Goal: Navigation & Orientation: Find specific page/section

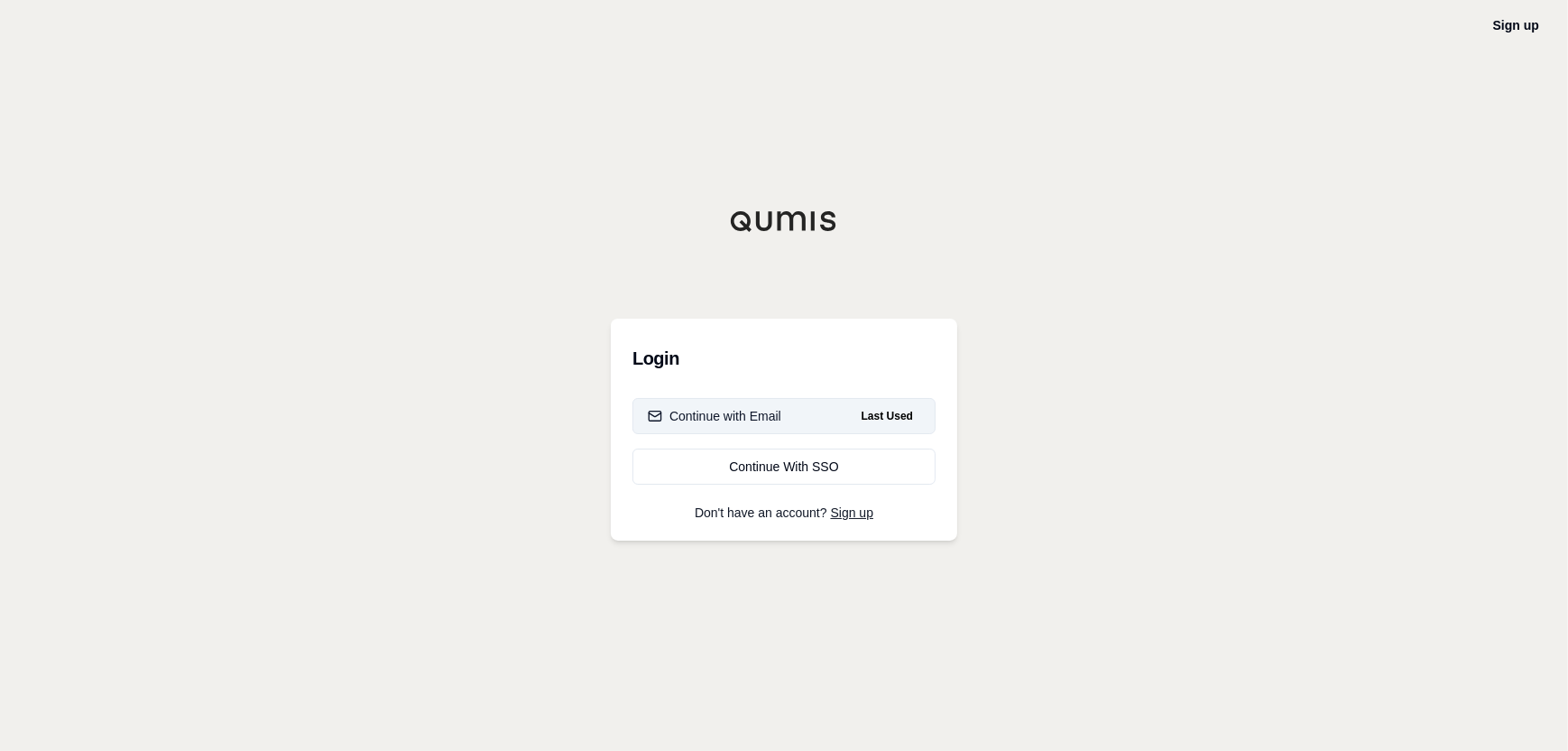
click at [763, 414] on div "Continue with Email" at bounding box center [714, 415] width 133 height 18
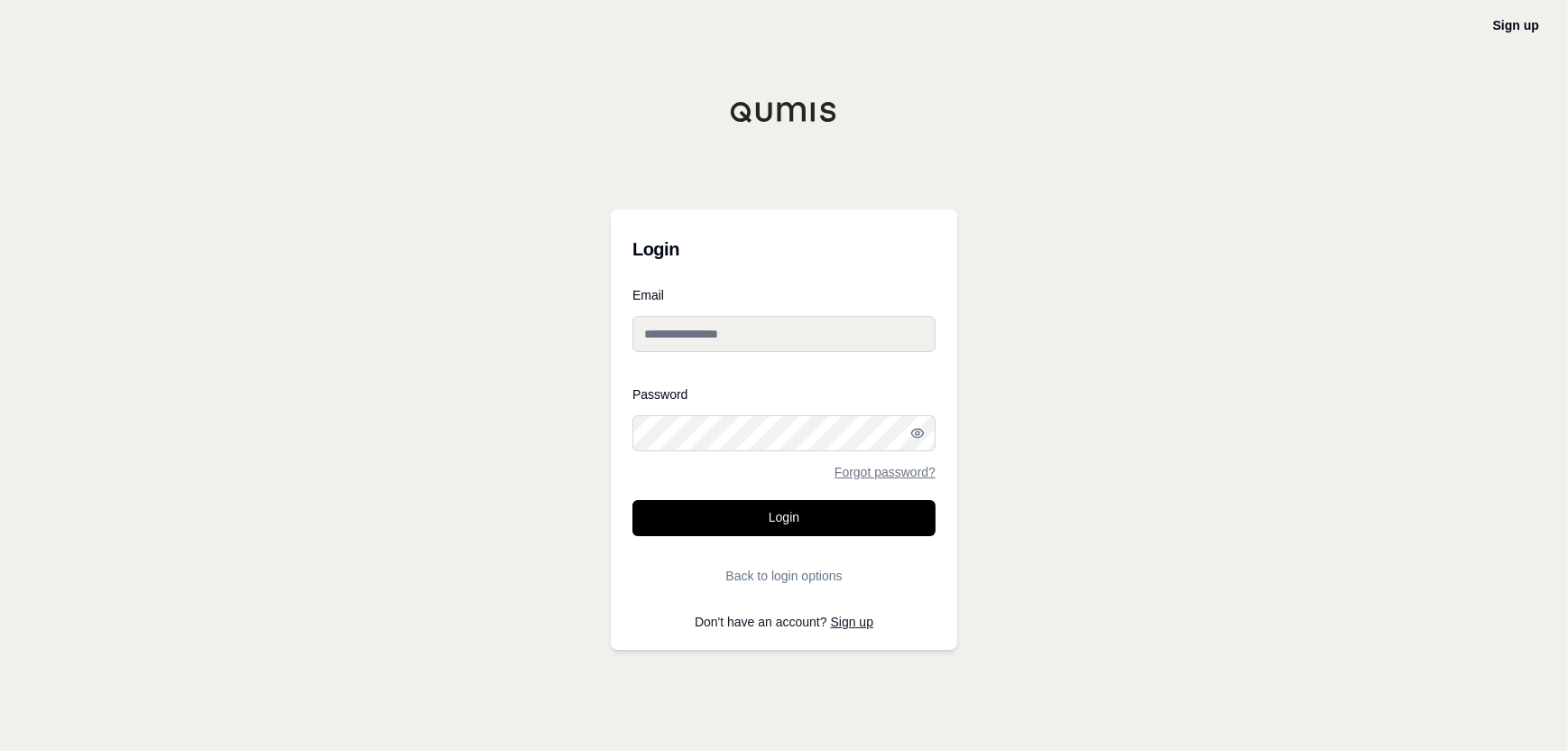
type input "**********"
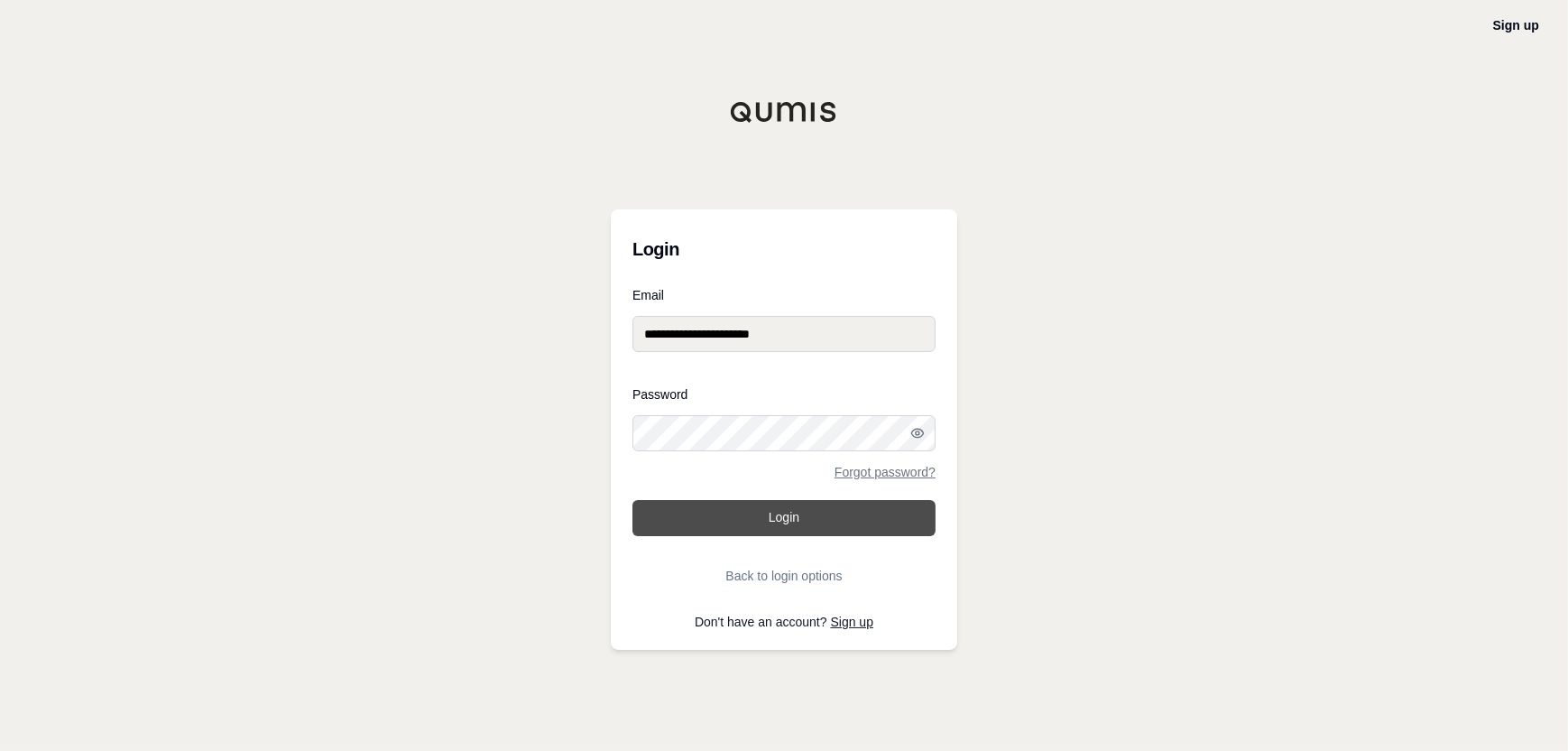
click at [770, 505] on button "Login" at bounding box center [784, 518] width 304 height 36
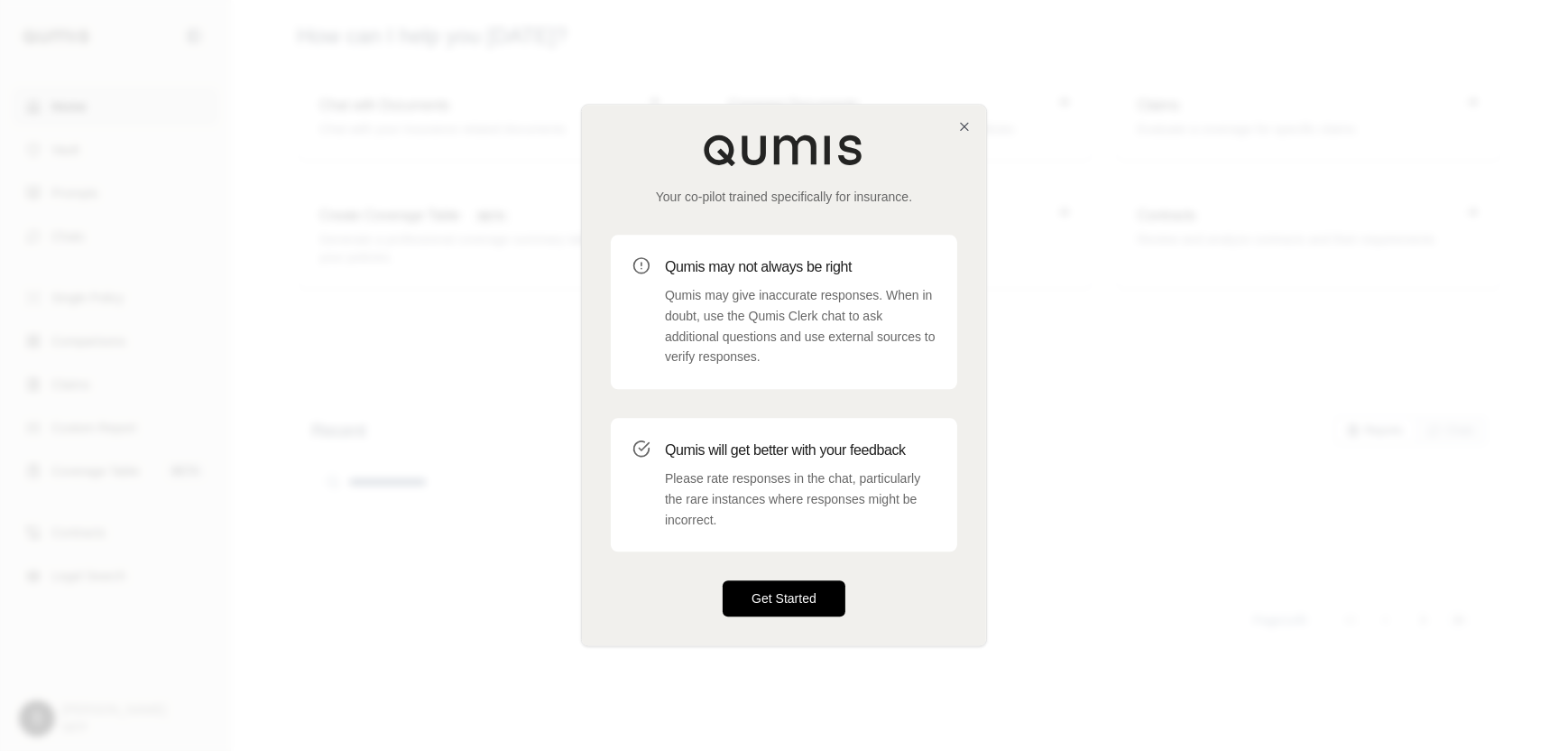
click at [775, 588] on button "Get Started" at bounding box center [784, 599] width 123 height 36
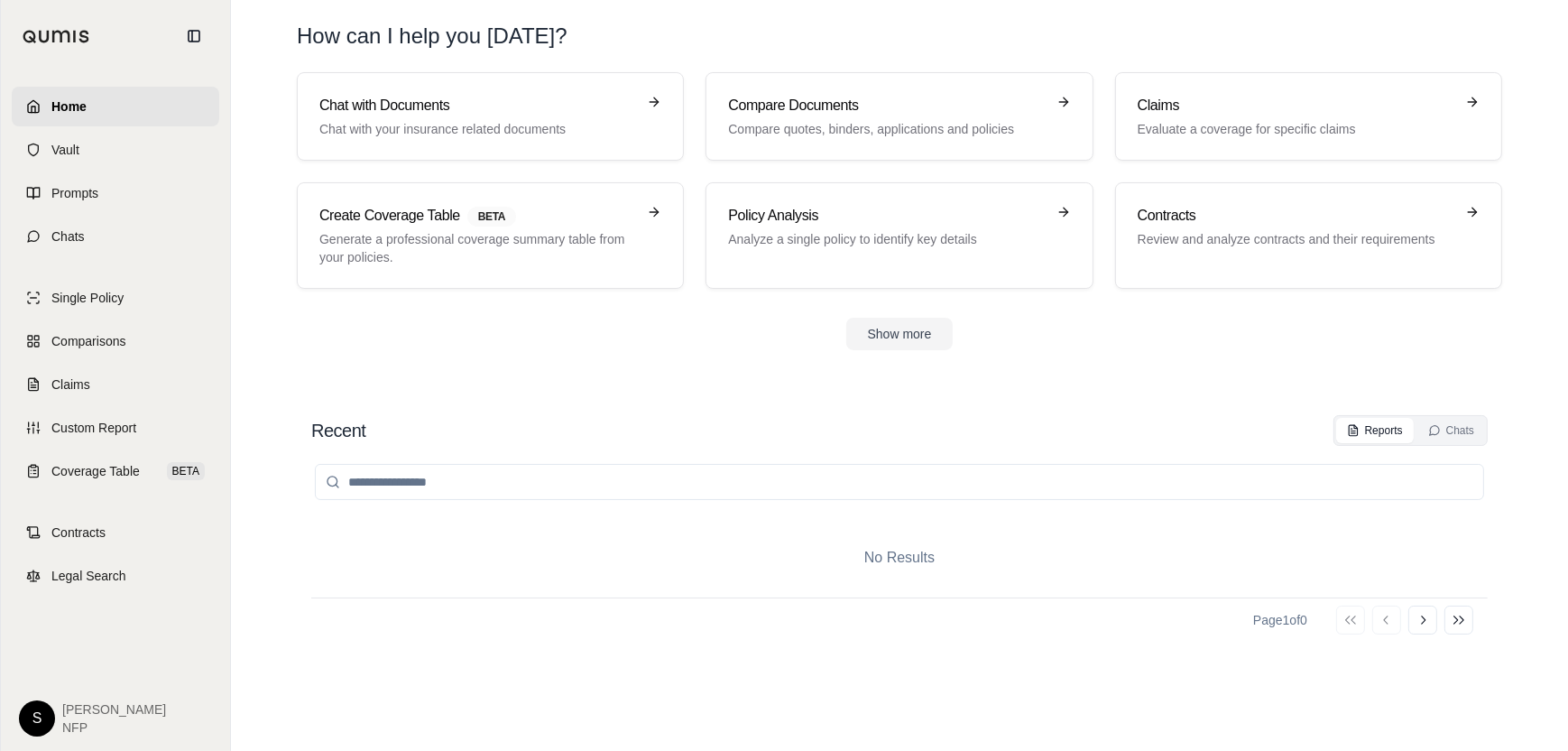
click at [668, 485] on input "search" at bounding box center [899, 481] width 1169 height 36
click at [61, 146] on span "Vault" at bounding box center [65, 149] width 28 height 18
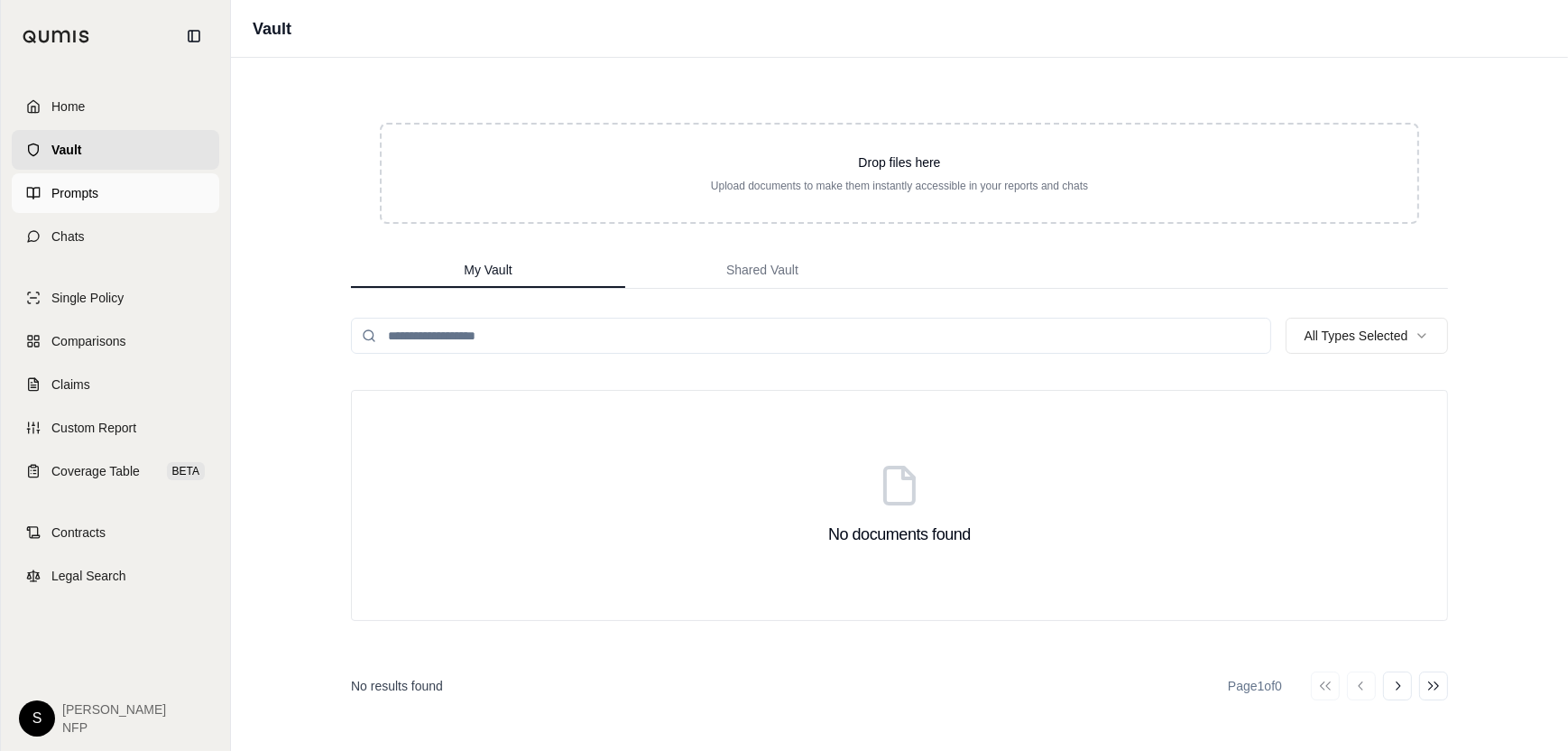
click at [96, 190] on span "Prompts" at bounding box center [75, 193] width 47 height 18
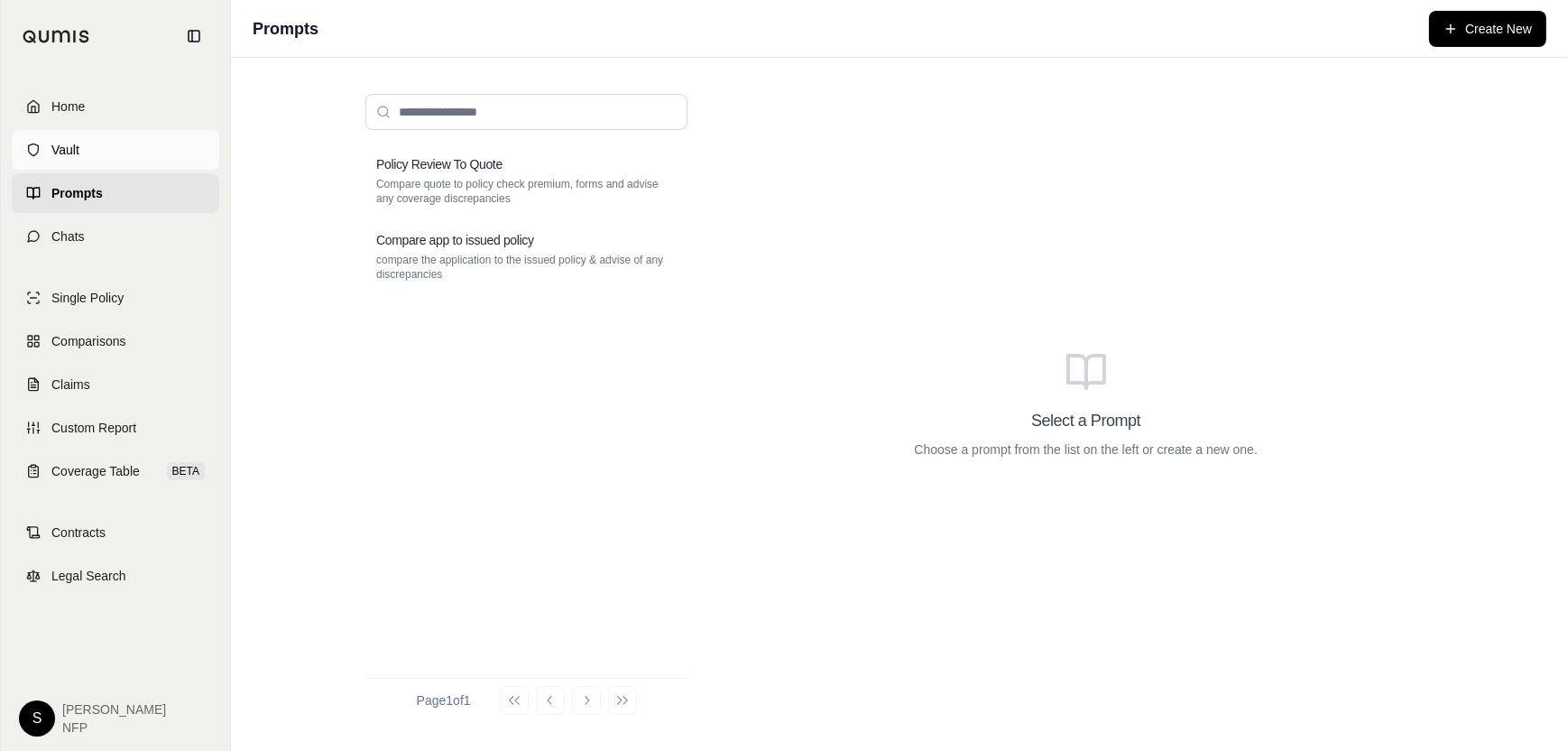
click at [89, 145] on link "Vault" at bounding box center [114, 149] width 207 height 40
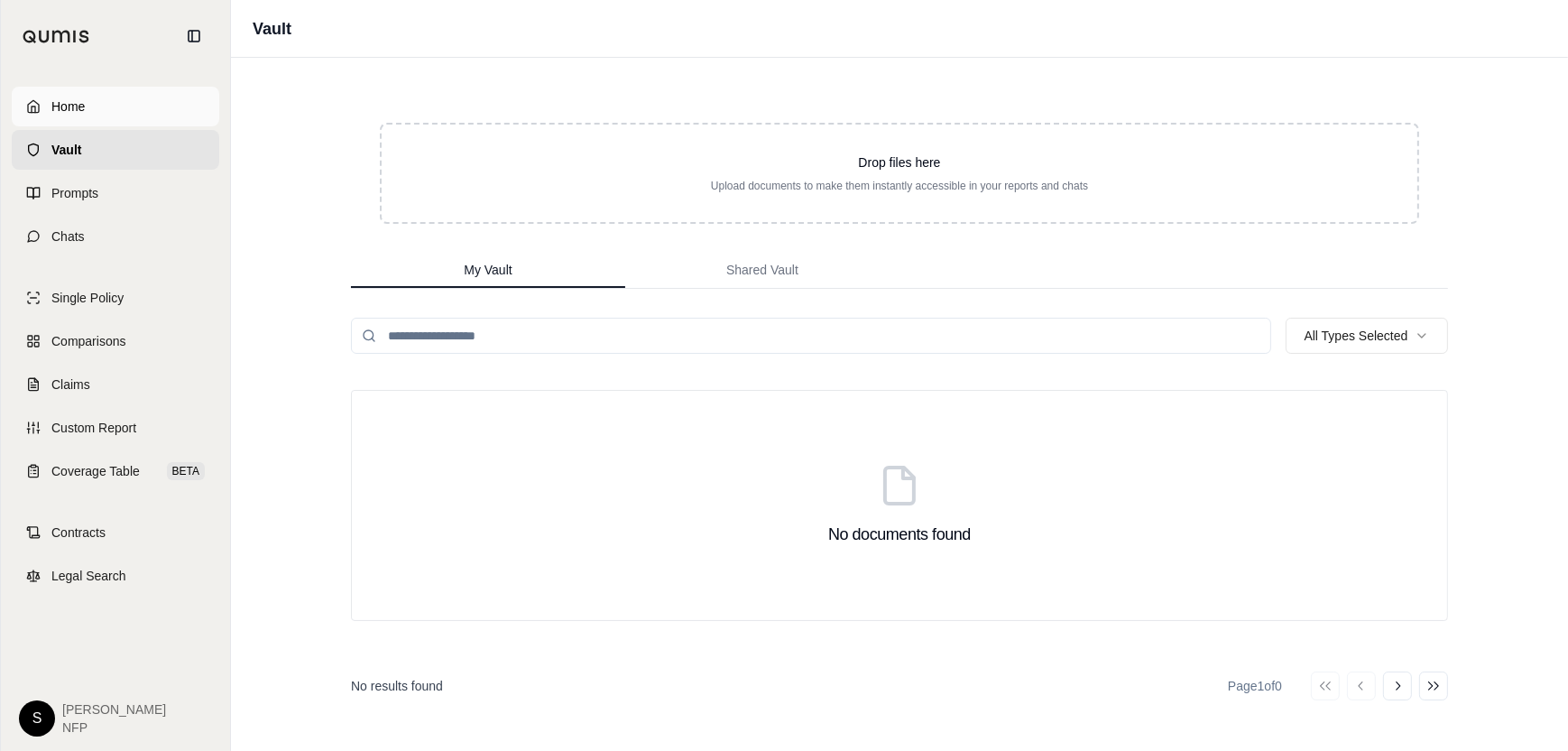
click at [88, 107] on link "Home" at bounding box center [114, 107] width 207 height 40
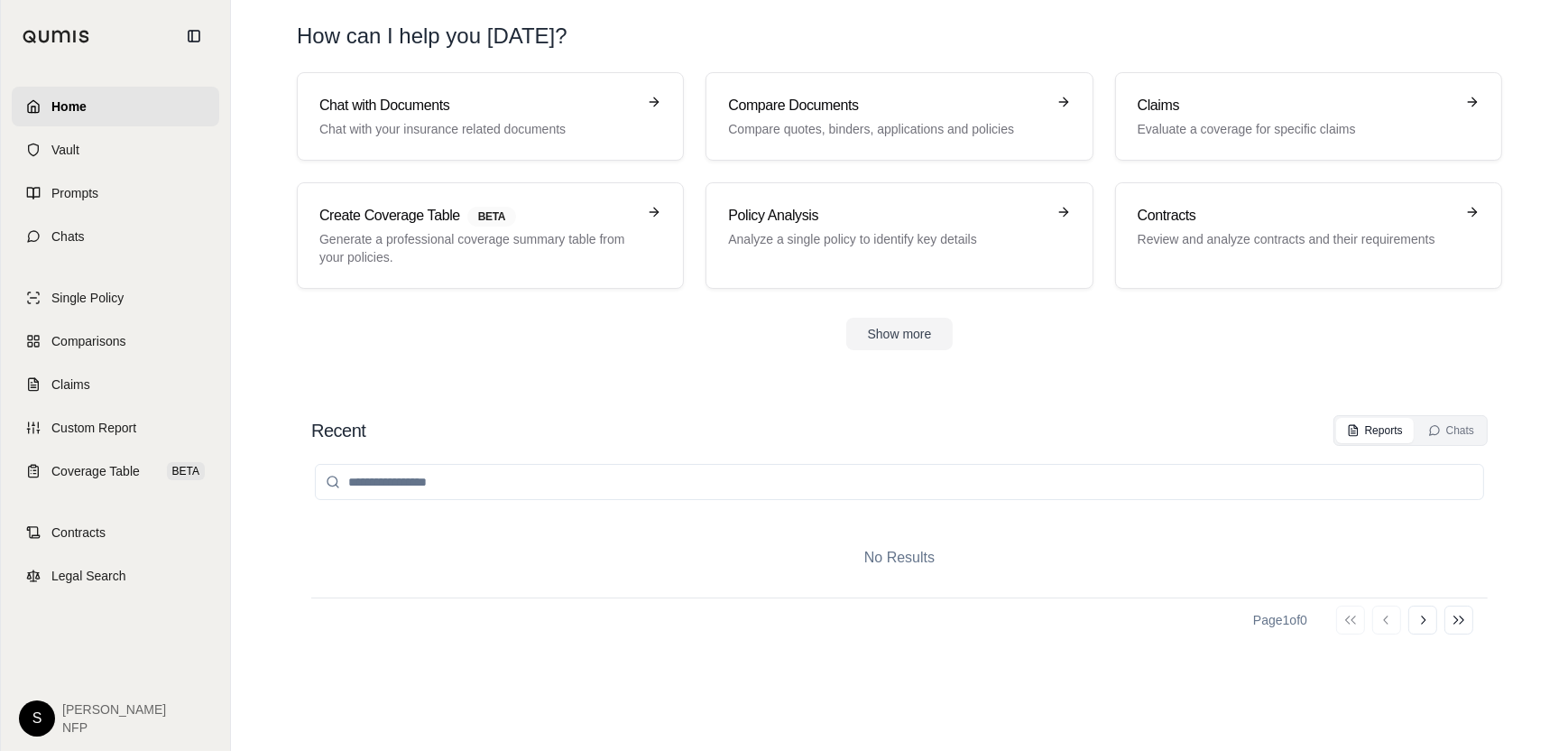
click at [17, 721] on div "S [PERSON_NAME] NFP" at bounding box center [114, 710] width 207 height 50
click at [32, 721] on html "Home Vault Prompts Chats Single Policy Comparisons Claims Custom Report Coverag…" at bounding box center [784, 376] width 1568 height 751
click at [80, 675] on div "Log Out" at bounding box center [78, 677] width 148 height 29
